Goal: Task Accomplishment & Management: Use online tool/utility

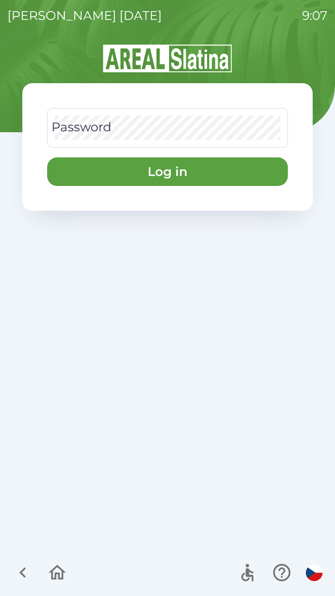
click at [75, 122] on div "Password Password" at bounding box center [167, 127] width 241 height 39
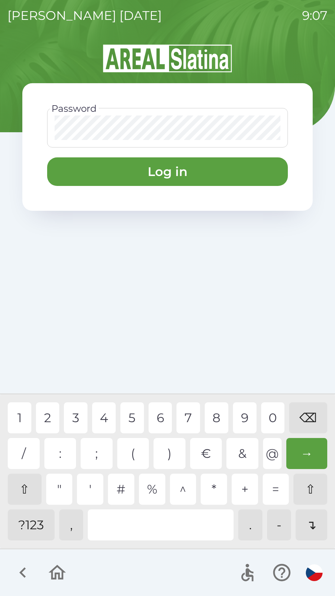
click at [17, 414] on div "1" at bounding box center [20, 417] width 24 height 31
click at [49, 418] on div "2" at bounding box center [48, 417] width 24 height 31
click at [164, 423] on div "6" at bounding box center [161, 417] width 24 height 31
click at [218, 420] on div "8" at bounding box center [217, 417] width 24 height 31
click at [247, 423] on div "9" at bounding box center [245, 417] width 24 height 31
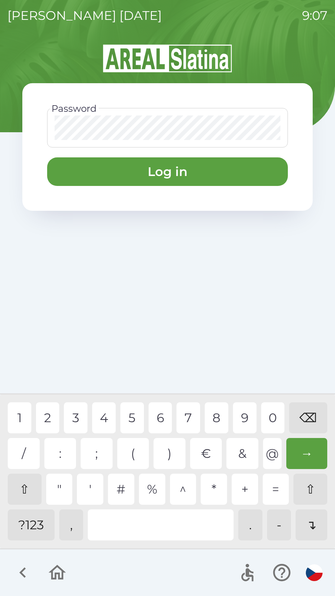
click at [71, 183] on button "Log in" at bounding box center [167, 171] width 241 height 29
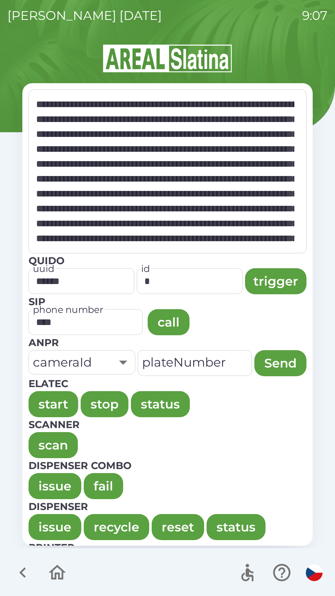
click at [38, 492] on button "issue" at bounding box center [55, 486] width 53 height 26
click at [50, 481] on button "issue" at bounding box center [55, 486] width 53 height 26
click at [43, 488] on button "issue" at bounding box center [55, 486] width 53 height 26
click at [50, 488] on button "issue" at bounding box center [55, 486] width 53 height 26
click at [48, 537] on button "issue" at bounding box center [55, 527] width 53 height 26
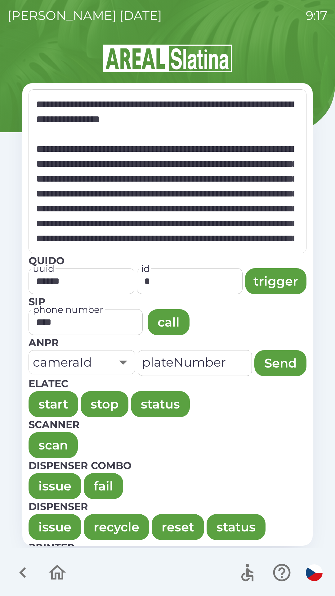
click at [43, 530] on button "issue" at bounding box center [55, 527] width 53 height 26
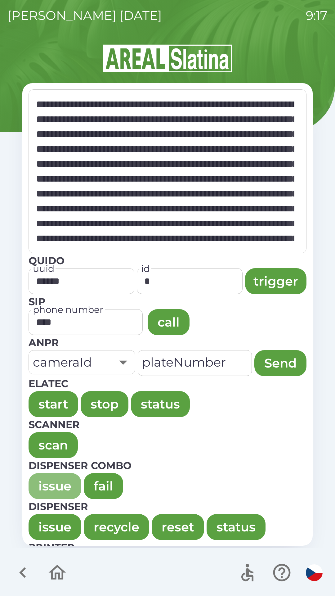
click at [49, 487] on button "issue" at bounding box center [55, 486] width 53 height 26
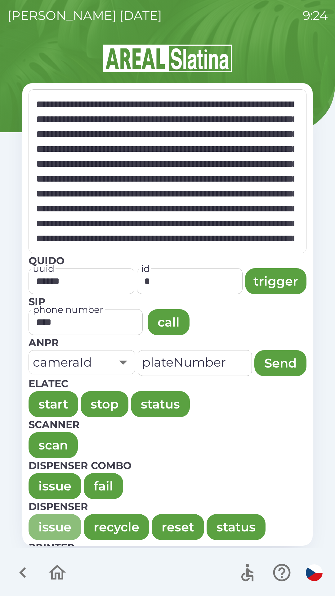
click at [43, 528] on button "issue" at bounding box center [55, 527] width 53 height 26
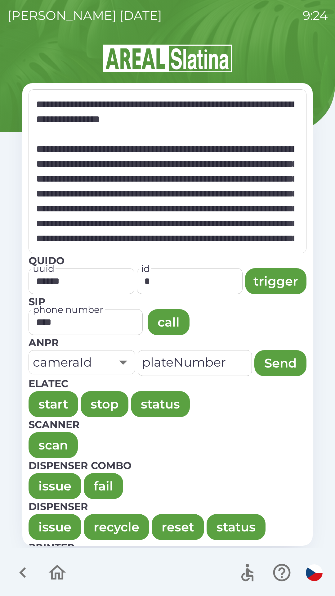
click at [44, 527] on button "issue" at bounding box center [55, 527] width 53 height 26
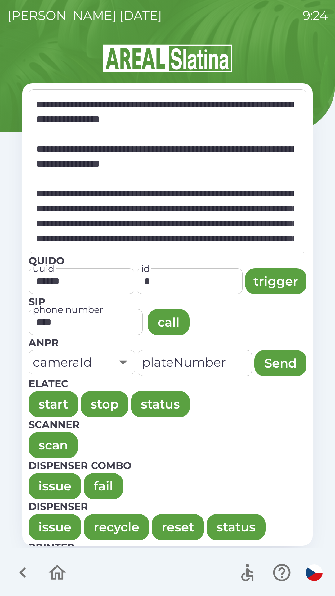
click at [38, 482] on button "issue" at bounding box center [55, 486] width 53 height 26
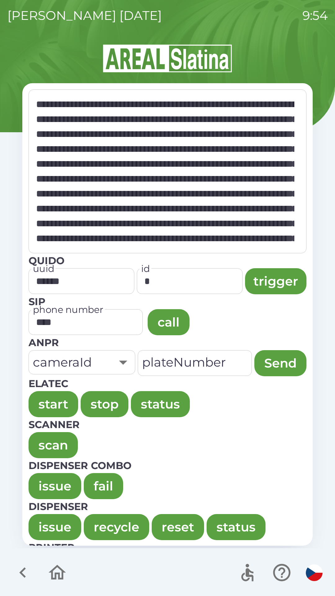
type textarea "**********"
